Goal: Navigation & Orientation: Find specific page/section

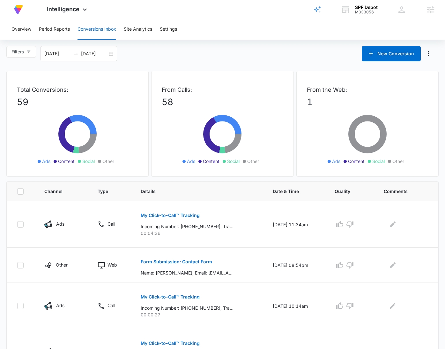
click at [364, 9] on div "SPF Depot" at bounding box center [366, 7] width 23 height 5
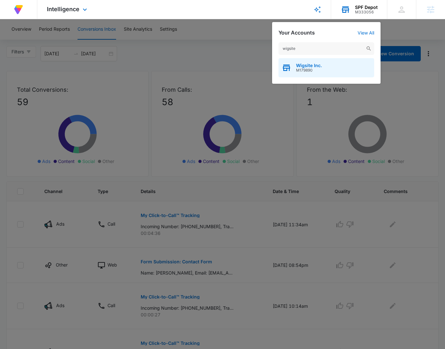
type input "wigsite"
click at [330, 64] on div "Wigsite Inc. M179890" at bounding box center [327, 67] width 96 height 19
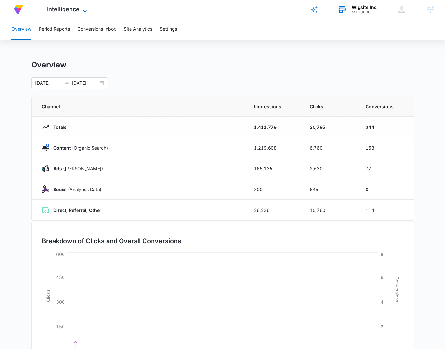
click at [81, 8] on icon at bounding box center [85, 11] width 8 height 8
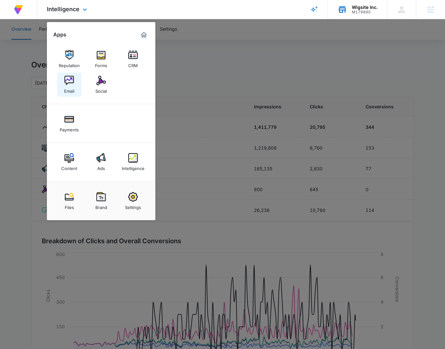
click at [71, 79] on img at bounding box center [69, 81] width 10 height 10
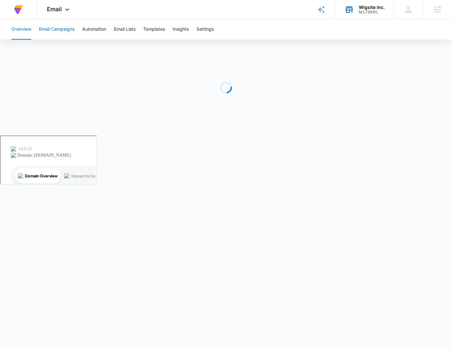
click at [58, 29] on button "Email Campaigns" at bounding box center [57, 29] width 36 height 20
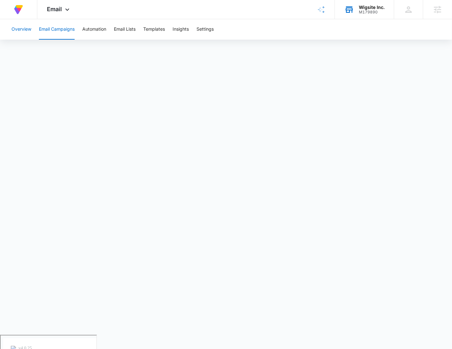
click at [27, 31] on button "Overview" at bounding box center [21, 29] width 20 height 20
click at [52, 29] on button "Email Campaigns" at bounding box center [57, 29] width 36 height 20
click at [162, 29] on button "Templates" at bounding box center [154, 29] width 22 height 20
click at [62, 32] on button "Email Campaigns" at bounding box center [57, 29] width 36 height 20
click at [17, 27] on button "Overview" at bounding box center [21, 29] width 20 height 20
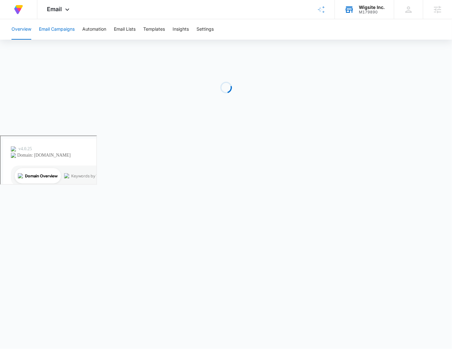
click at [49, 27] on button "Email Campaigns" at bounding box center [57, 29] width 36 height 20
